Goal: Transaction & Acquisition: Purchase product/service

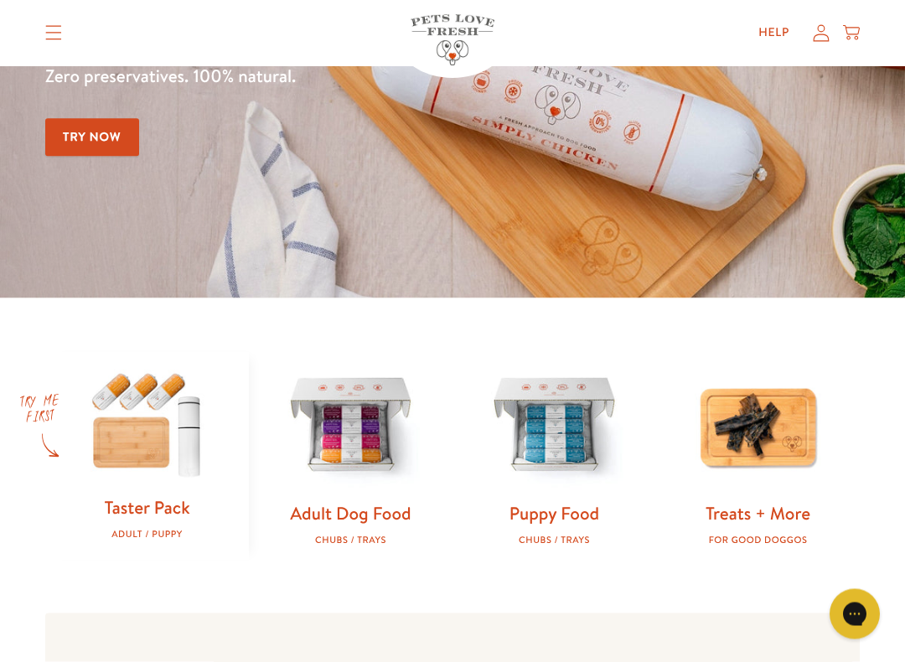
scroll to position [261, 0]
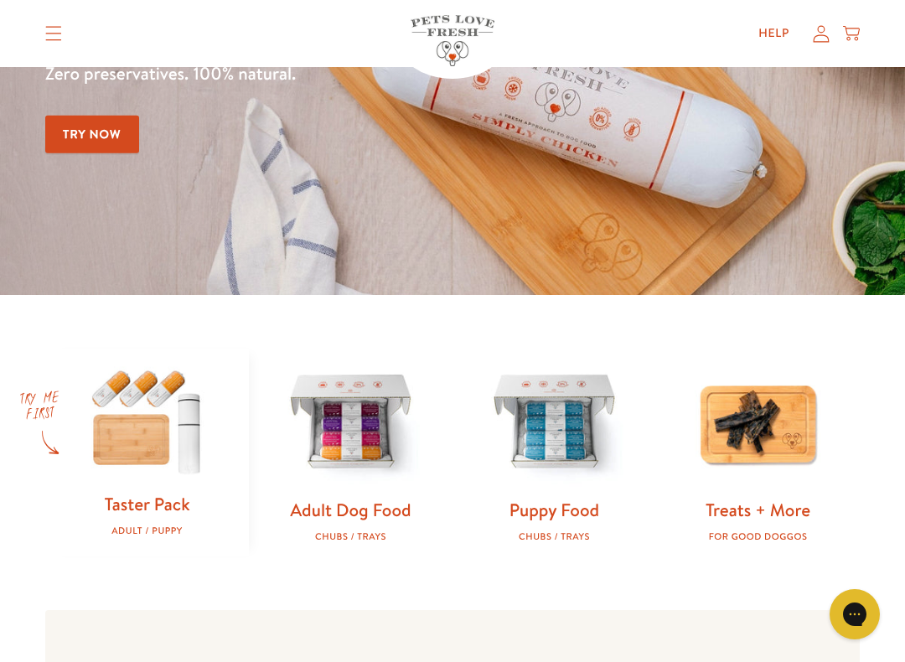
click at [385, 447] on img at bounding box center [351, 424] width 150 height 150
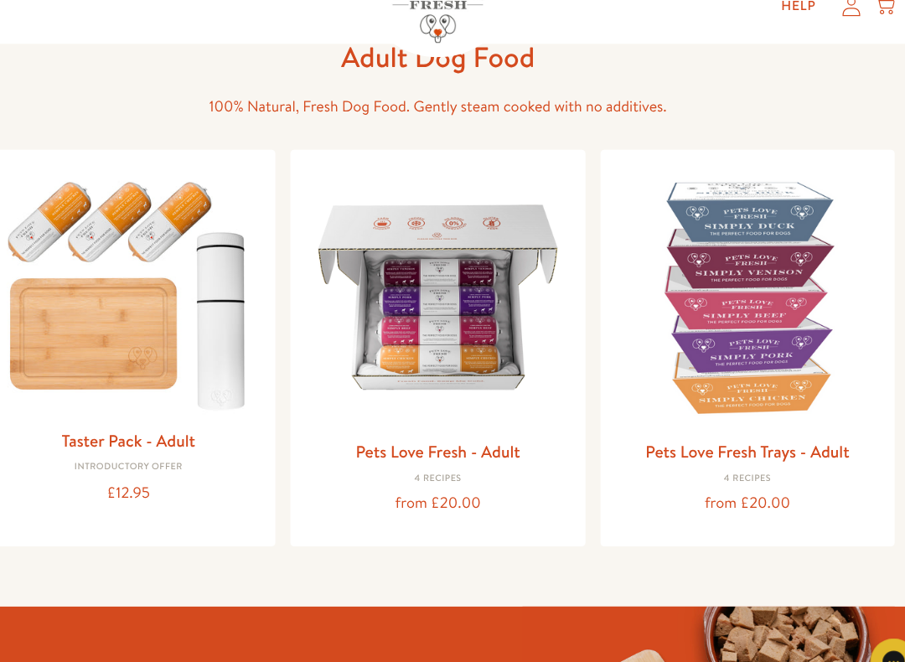
click at [452, 351] on img at bounding box center [451, 292] width 235 height 235
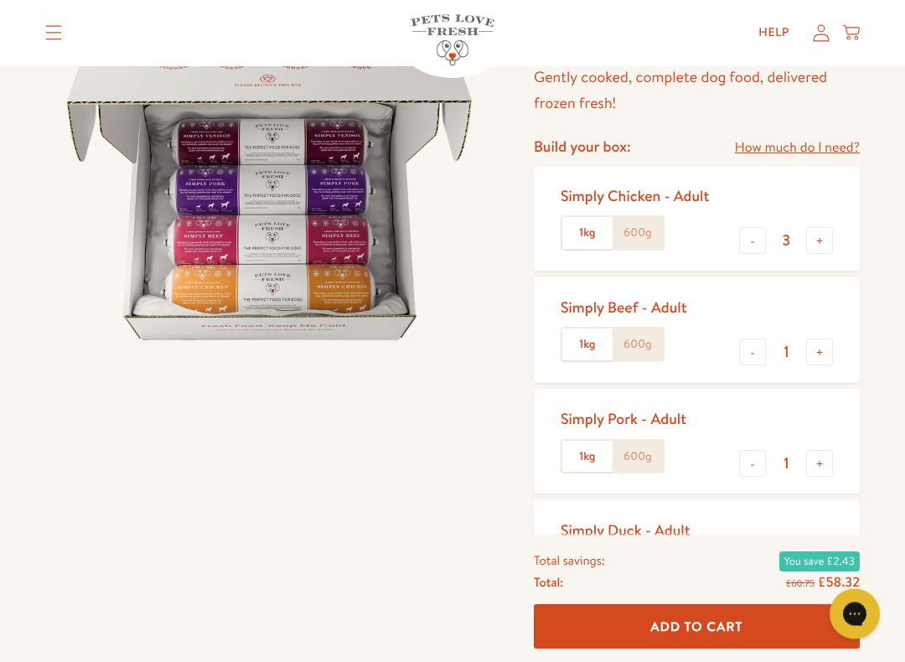
scroll to position [204, 0]
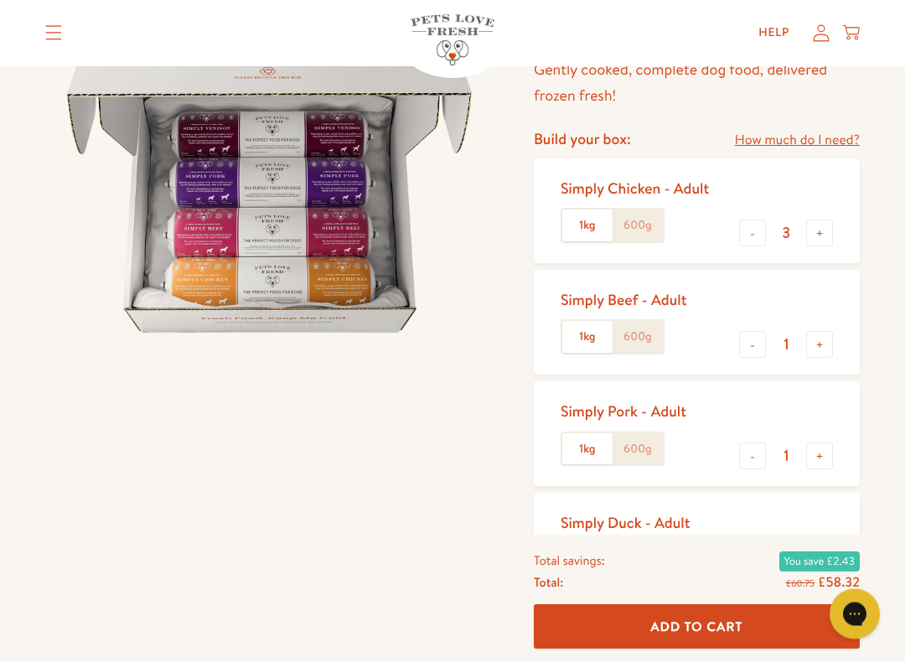
click at [662, 220] on label "600g" at bounding box center [637, 226] width 50 height 32
click at [0, 0] on input "600g" at bounding box center [0, 0] width 0 height 0
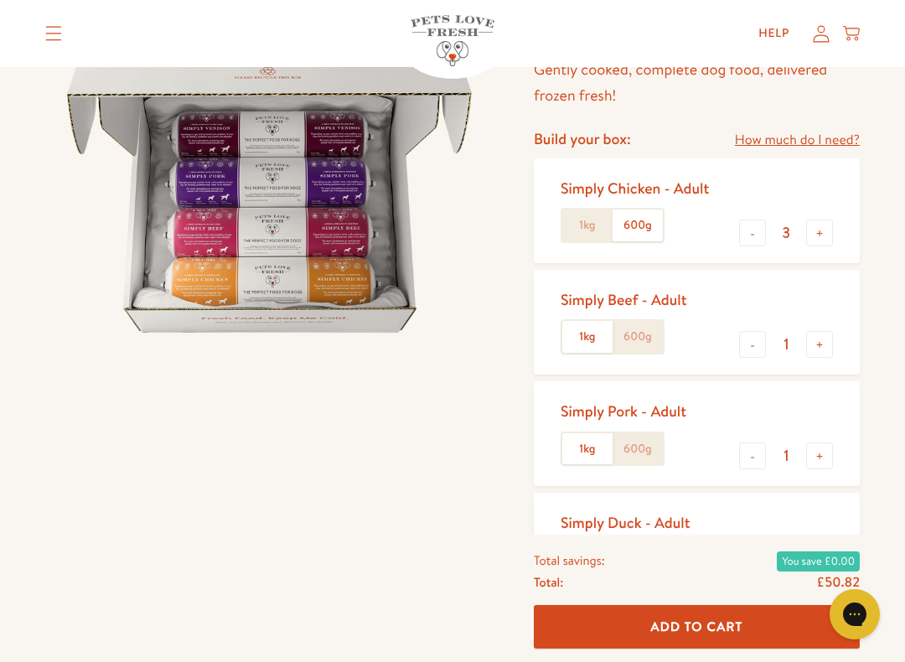
click at [754, 224] on button "-" at bounding box center [752, 233] width 27 height 27
click at [700, 211] on div "Simply Chicken - Adult 1kg 600g" at bounding box center [641, 211] width 162 height 78
click at [751, 233] on button "-" at bounding box center [752, 233] width 27 height 27
click at [829, 235] on button "+" at bounding box center [819, 233] width 27 height 27
click at [823, 240] on button "+" at bounding box center [819, 233] width 27 height 27
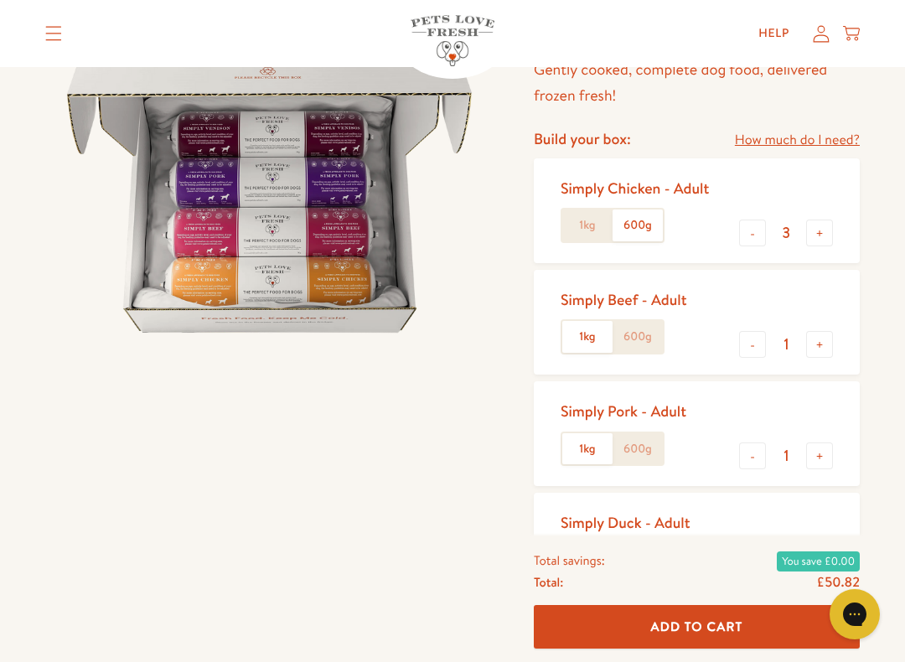
click at [823, 240] on button "+" at bounding box center [819, 233] width 27 height 27
type input "4"
click at [810, 335] on button "+" at bounding box center [819, 344] width 27 height 27
click at [757, 339] on button "-" at bounding box center [752, 344] width 27 height 27
click at [749, 340] on button "-" at bounding box center [752, 344] width 27 height 27
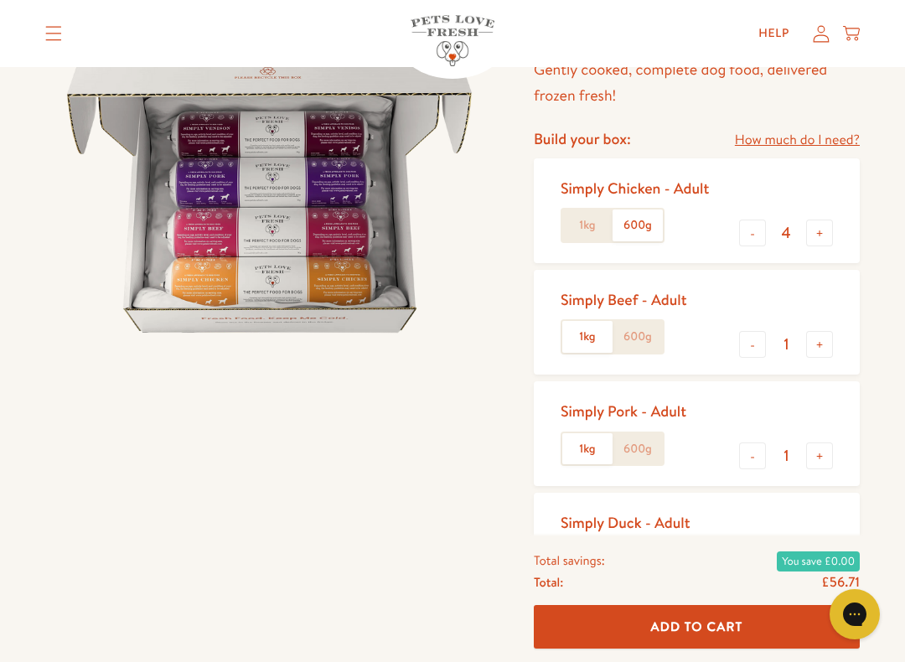
type input "0"
click at [750, 456] on button "-" at bounding box center [752, 455] width 27 height 27
click at [777, 460] on input "0" at bounding box center [786, 456] width 40 height 18
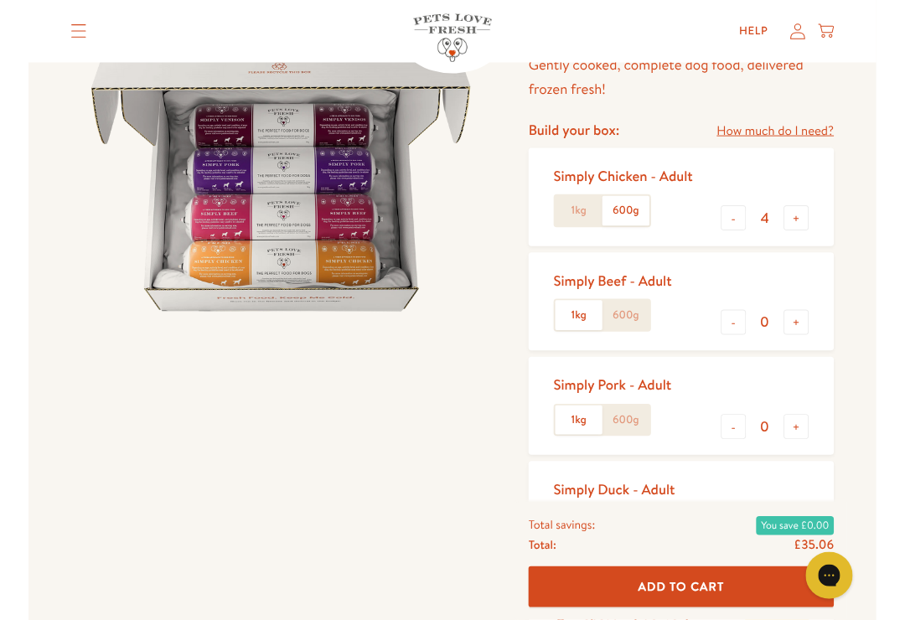
scroll to position [204, 0]
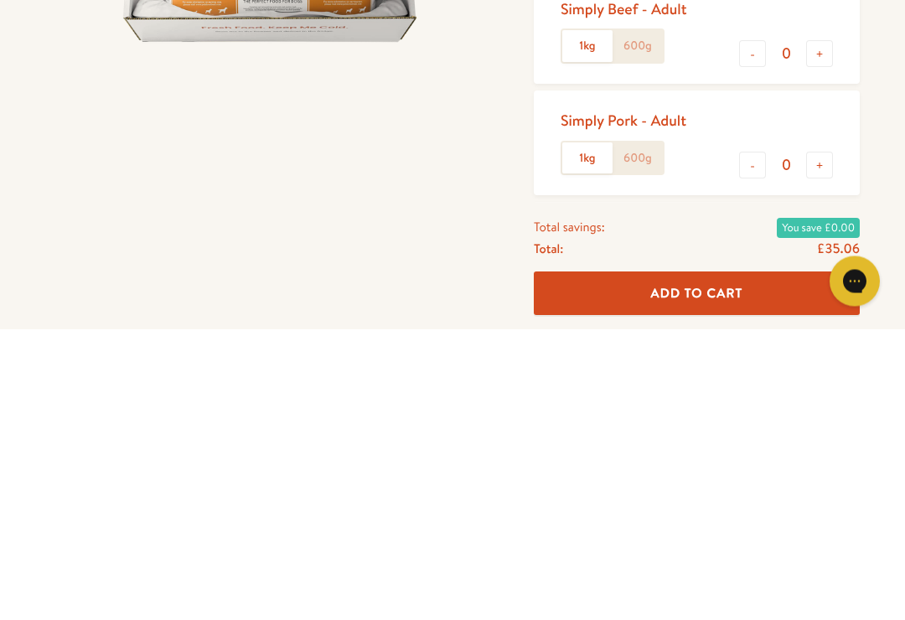
click at [825, 443] on button "+" at bounding box center [819, 456] width 27 height 27
type input "1"
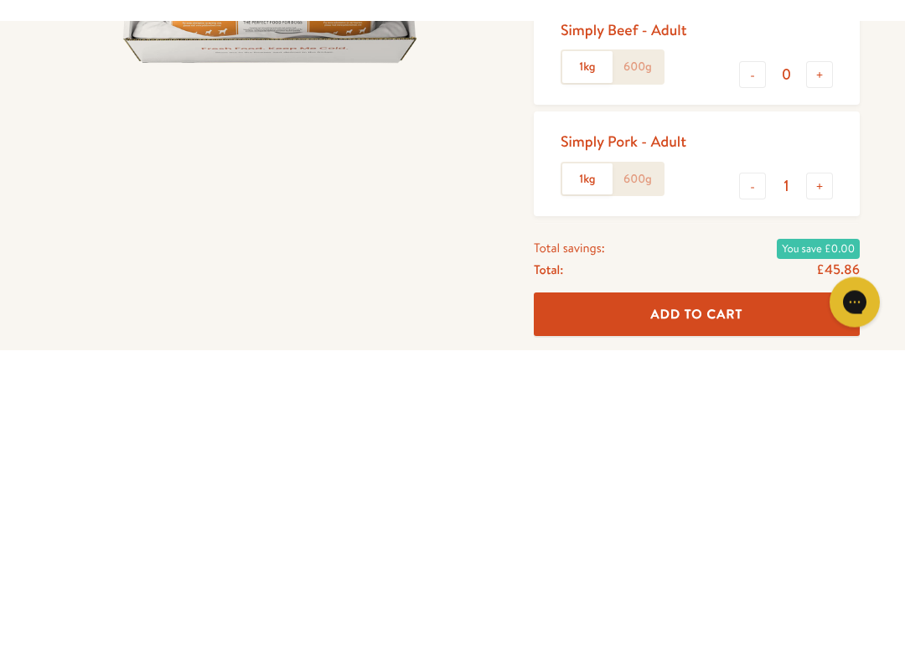
scroll to position [495, 0]
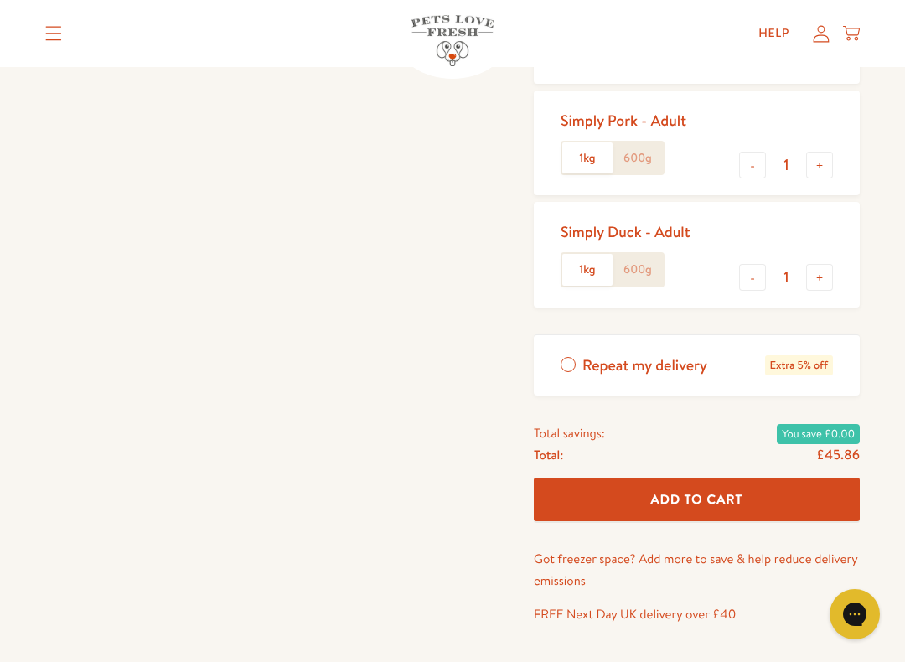
click at [735, 276] on div "Simply Duck - Adult 1kg 600g - 1 +" at bounding box center [697, 254] width 326 height 105
click at [740, 302] on div "Simply Chicken - Adult 1kg 600g - 4 + Simply Beef - Adult 1kg 600g - 0 + -" at bounding box center [697, 246] width 326 height 757
click at [745, 282] on button "-" at bounding box center [752, 277] width 27 height 27
type input "0"
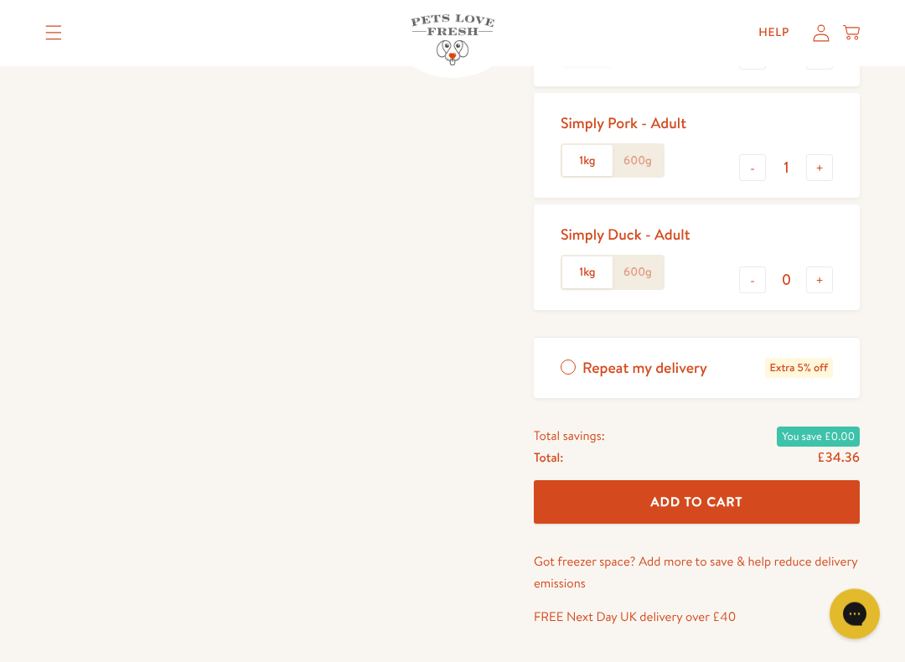
scroll to position [493, 0]
click at [798, 493] on button "Add To Cart" at bounding box center [697, 502] width 326 height 44
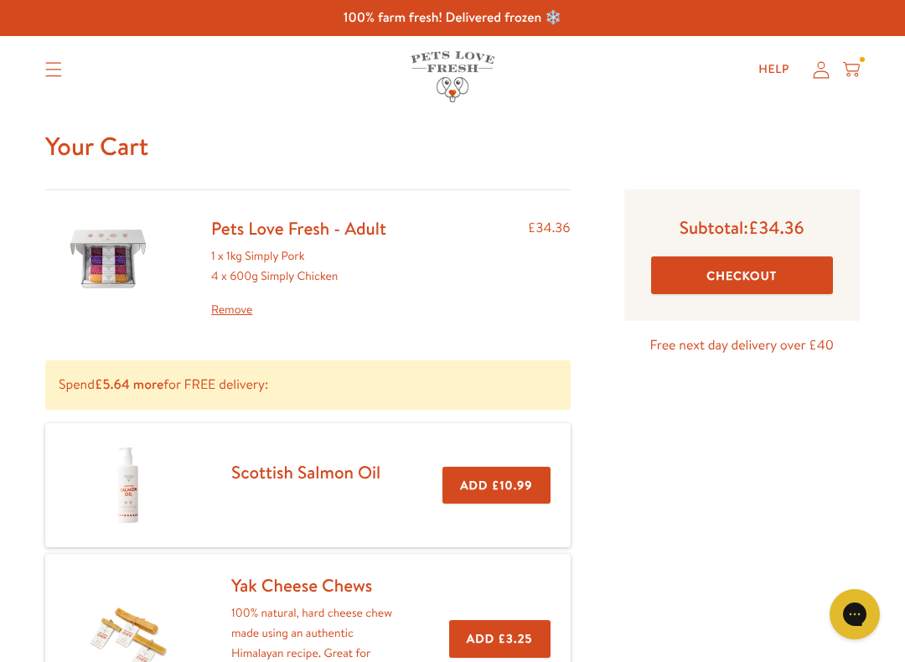
click at [811, 282] on button "Checkout" at bounding box center [742, 275] width 182 height 38
